Goal: Task Accomplishment & Management: Manage account settings

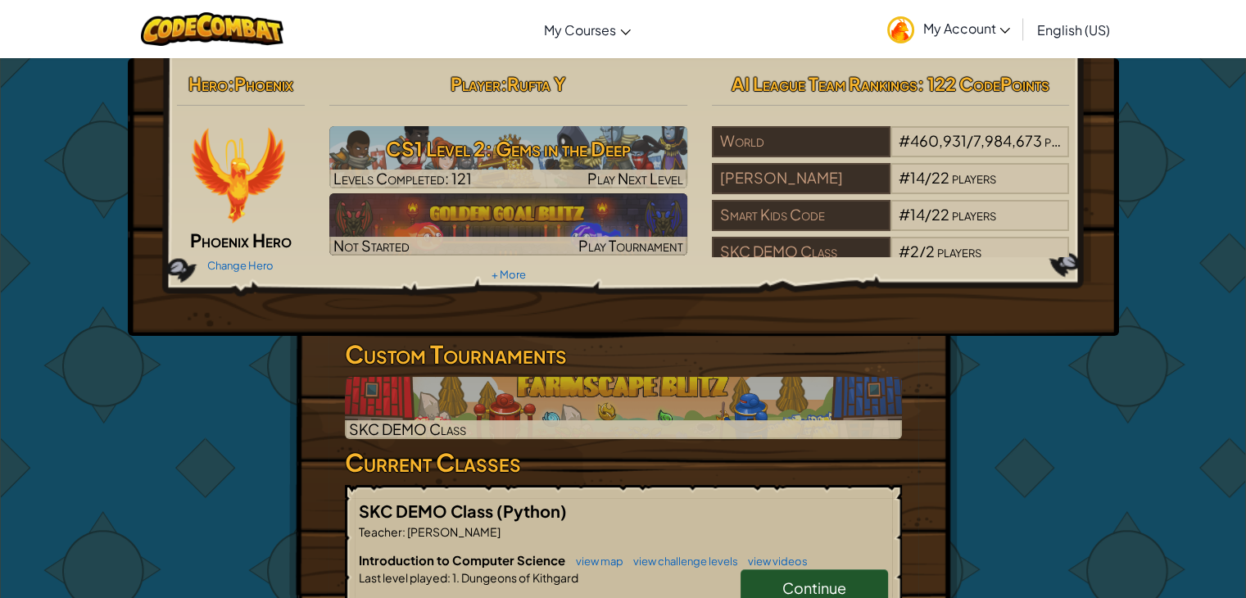
click at [1004, 30] on icon at bounding box center [1004, 31] width 11 height 6
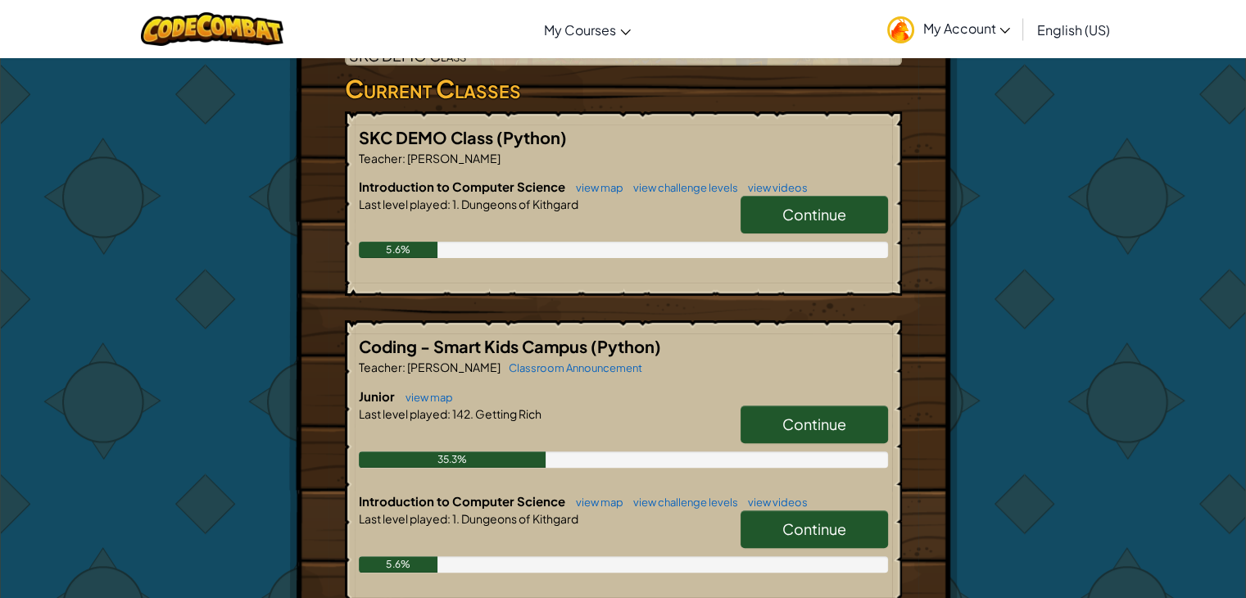
scroll to position [410, 0]
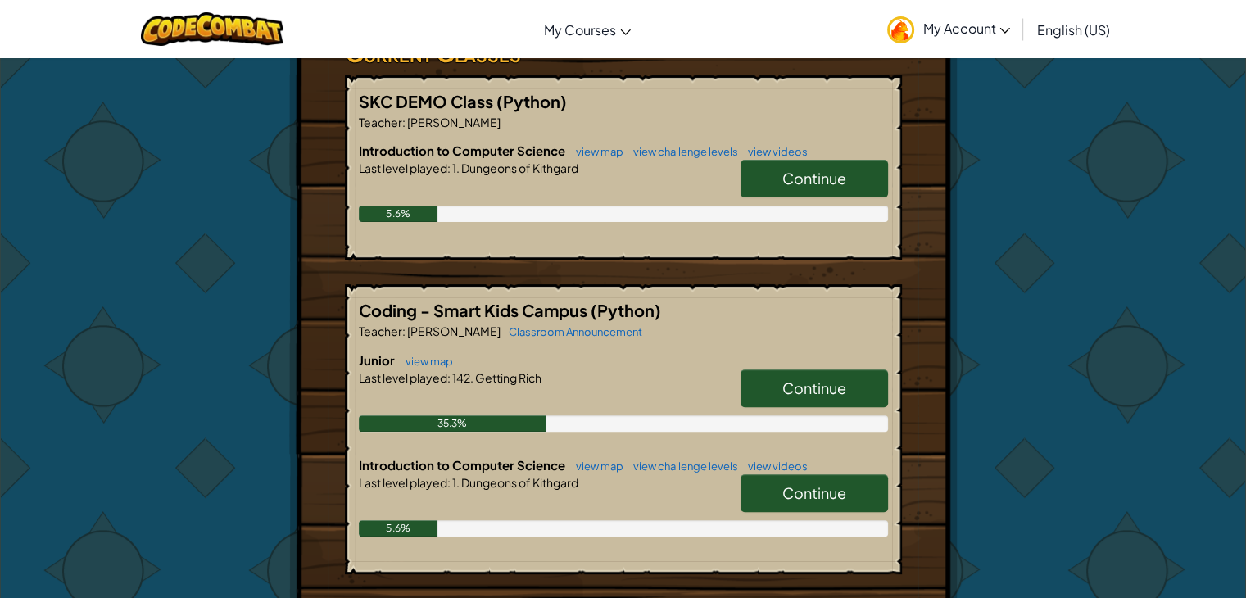
click at [996, 34] on span "My Account" at bounding box center [966, 28] width 88 height 17
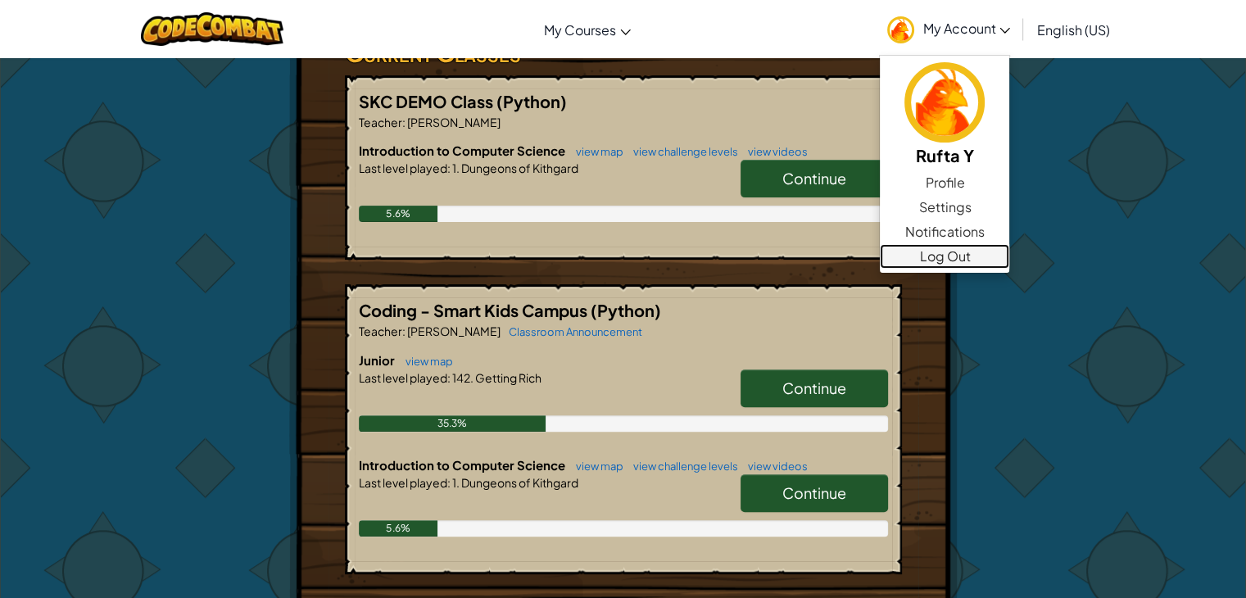
click at [961, 251] on link "Log Out" at bounding box center [944, 256] width 129 height 25
